Goal: Navigation & Orientation: Find specific page/section

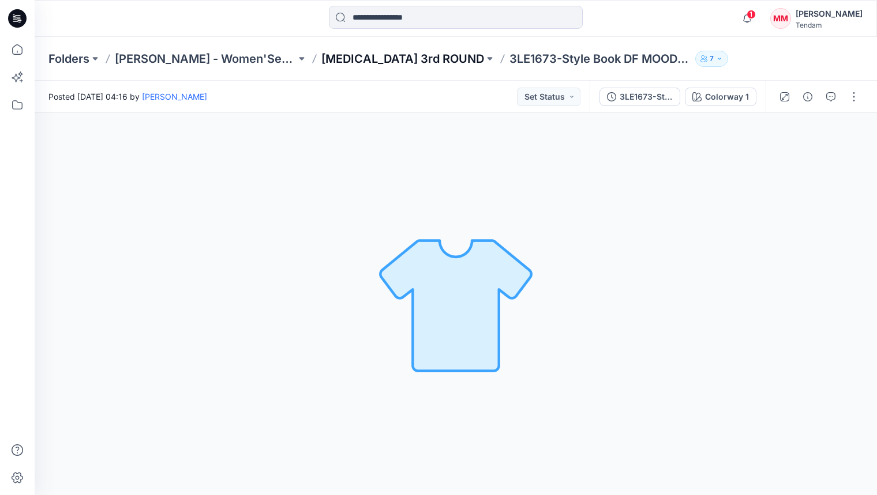
click at [330, 56] on p "[MEDICAL_DATA] 3rd ROUND" at bounding box center [402, 59] width 163 height 16
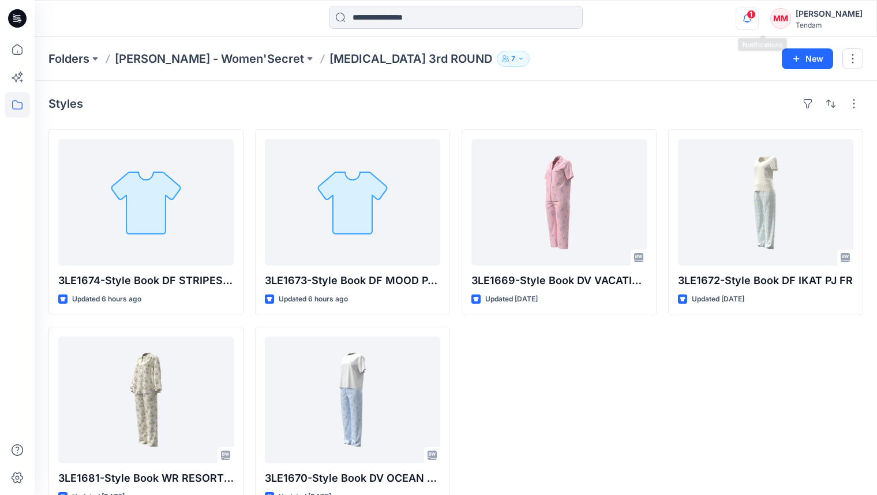
click at [758, 22] on icon "button" at bounding box center [747, 18] width 22 height 23
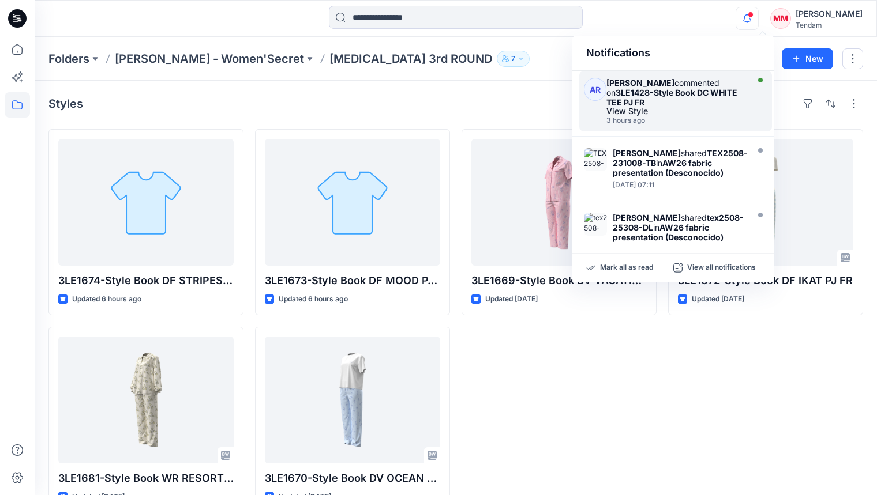
click at [682, 107] on div "View Style" at bounding box center [675, 111] width 138 height 8
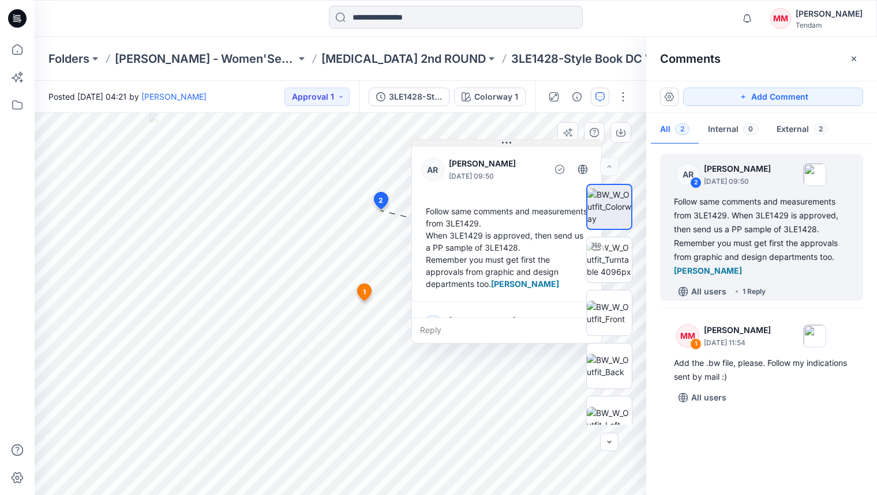
drag, startPoint x: 610, startPoint y: 125, endPoint x: 503, endPoint y: 144, distance: 108.3
click at [503, 144] on icon at bounding box center [506, 142] width 9 height 9
click at [165, 57] on p "[PERSON_NAME] - Women'Secret" at bounding box center [205, 59] width 181 height 16
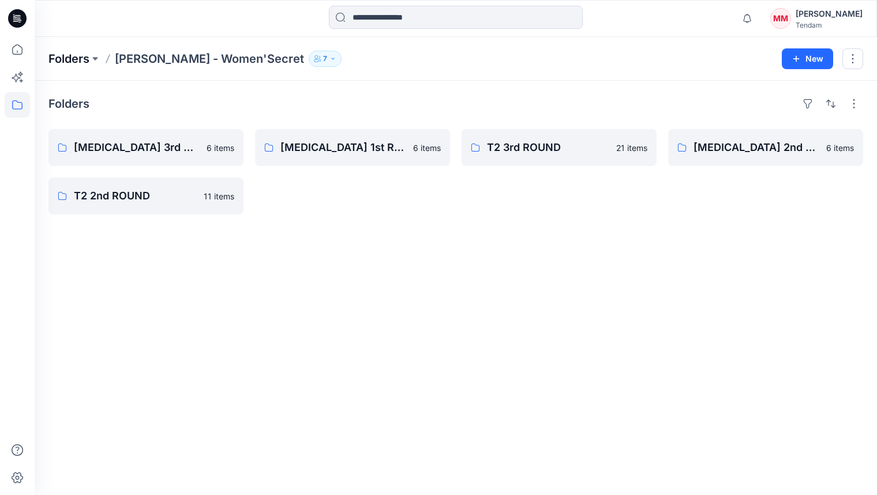
click at [69, 56] on p "Folders" at bounding box center [68, 59] width 41 height 16
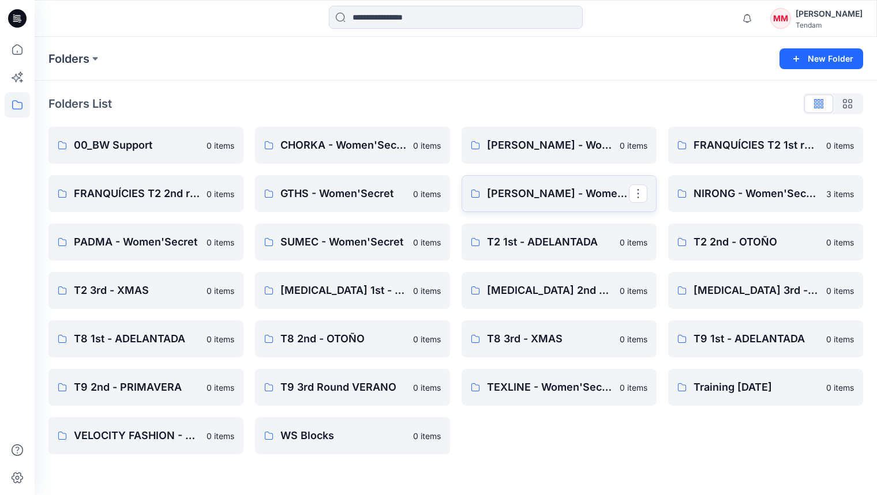
click at [471, 196] on icon at bounding box center [475, 193] width 9 height 9
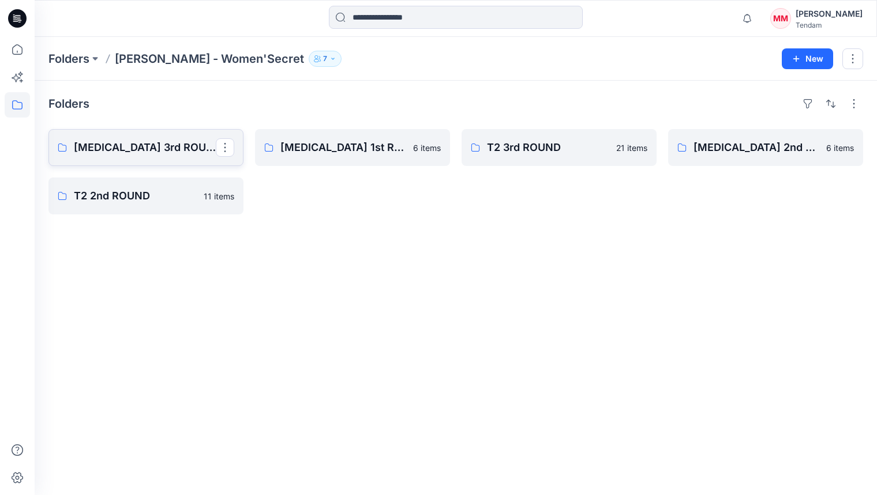
click at [133, 138] on link "[MEDICAL_DATA] 3rd ROUND" at bounding box center [145, 147] width 195 height 37
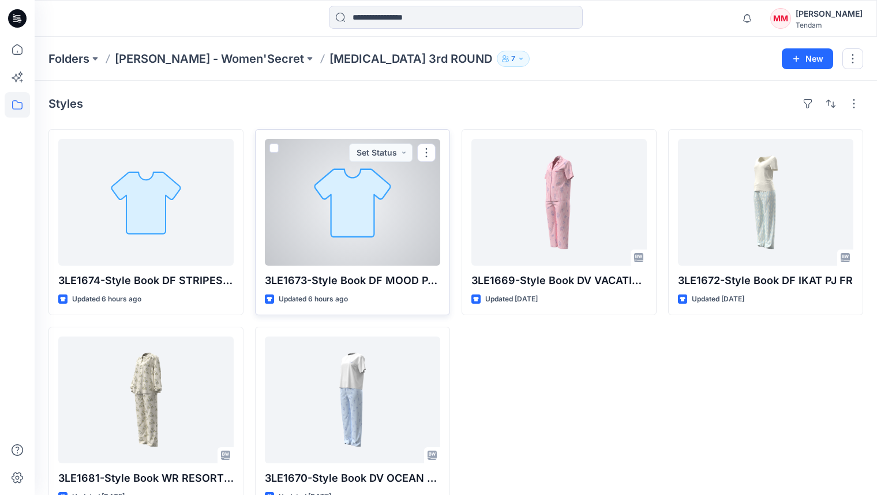
click at [336, 249] on div at bounding box center [352, 202] width 175 height 127
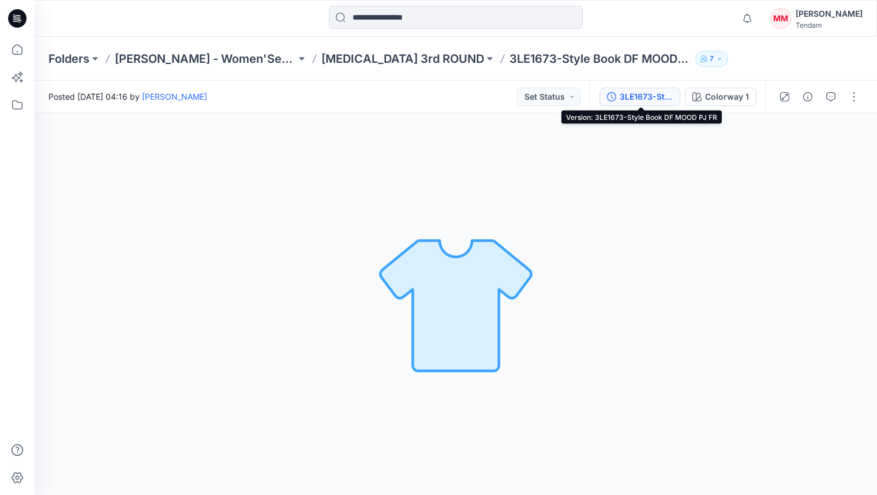
click at [633, 96] on div "3LE1673-Style Book DF MOOD PJ FR" at bounding box center [645, 97] width 53 height 13
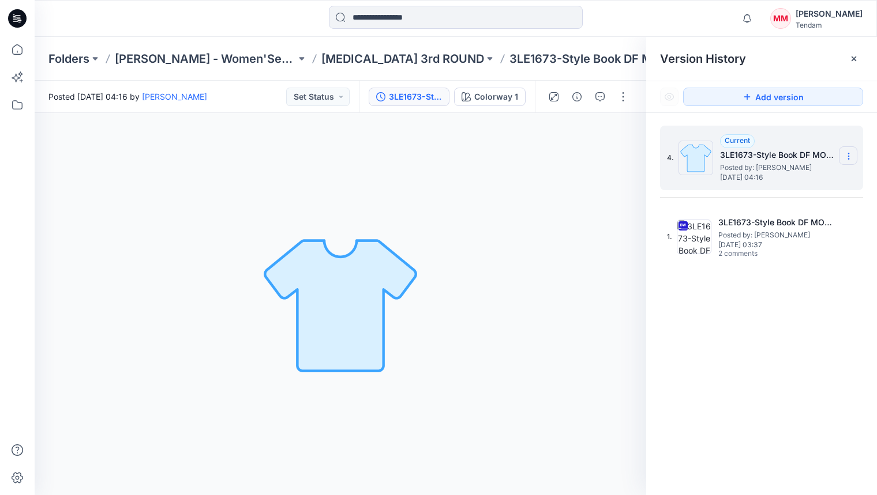
click at [850, 151] on section at bounding box center [847, 155] width 18 height 18
click at [655, 327] on div "4. Current 3LE1673-Style Book DF MOOD PJ FR Posted by: Azizur Rahman Tipu Monda…" at bounding box center [761, 312] width 231 height 399
